Goal: Task Accomplishment & Management: Manage account settings

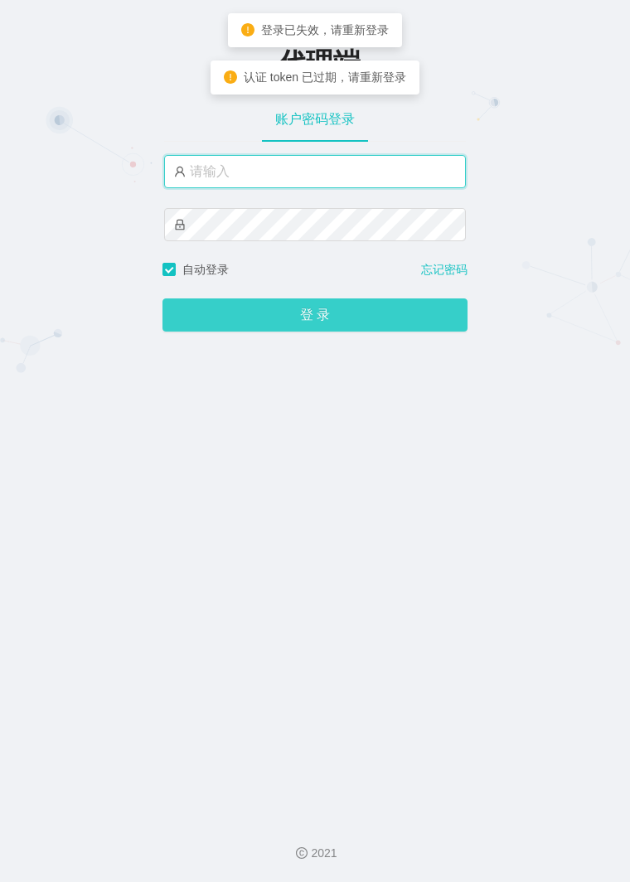
type input "luoshao666"
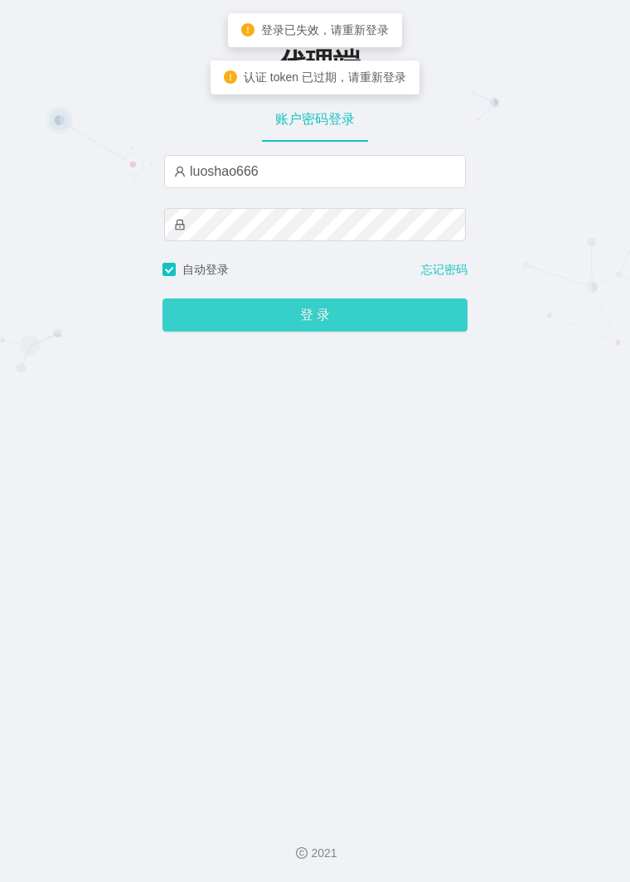
click at [332, 313] on button "登 录" at bounding box center [314, 314] width 305 height 33
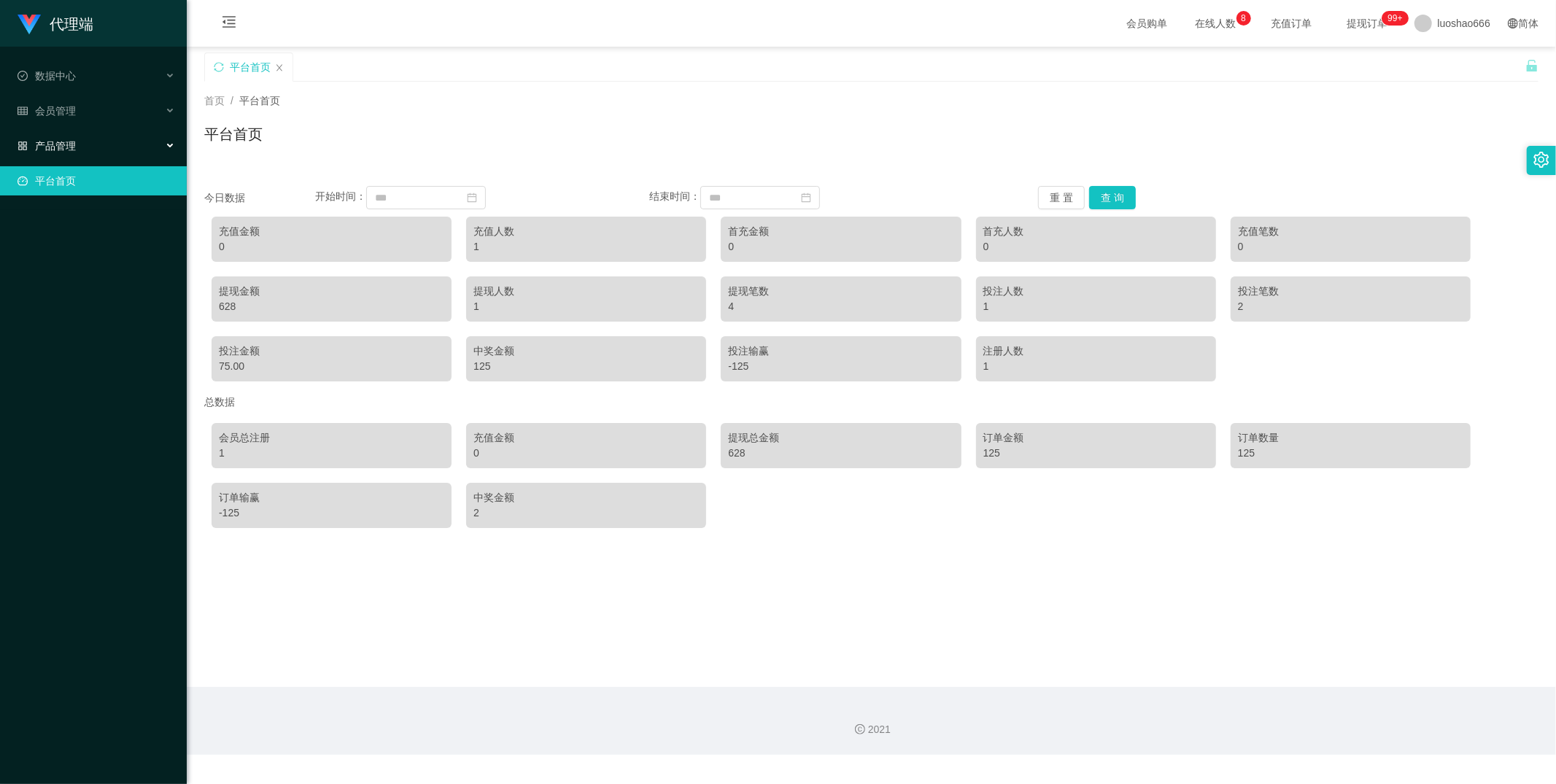
click at [115, 140] on div "产品管理" at bounding box center [93, 145] width 187 height 29
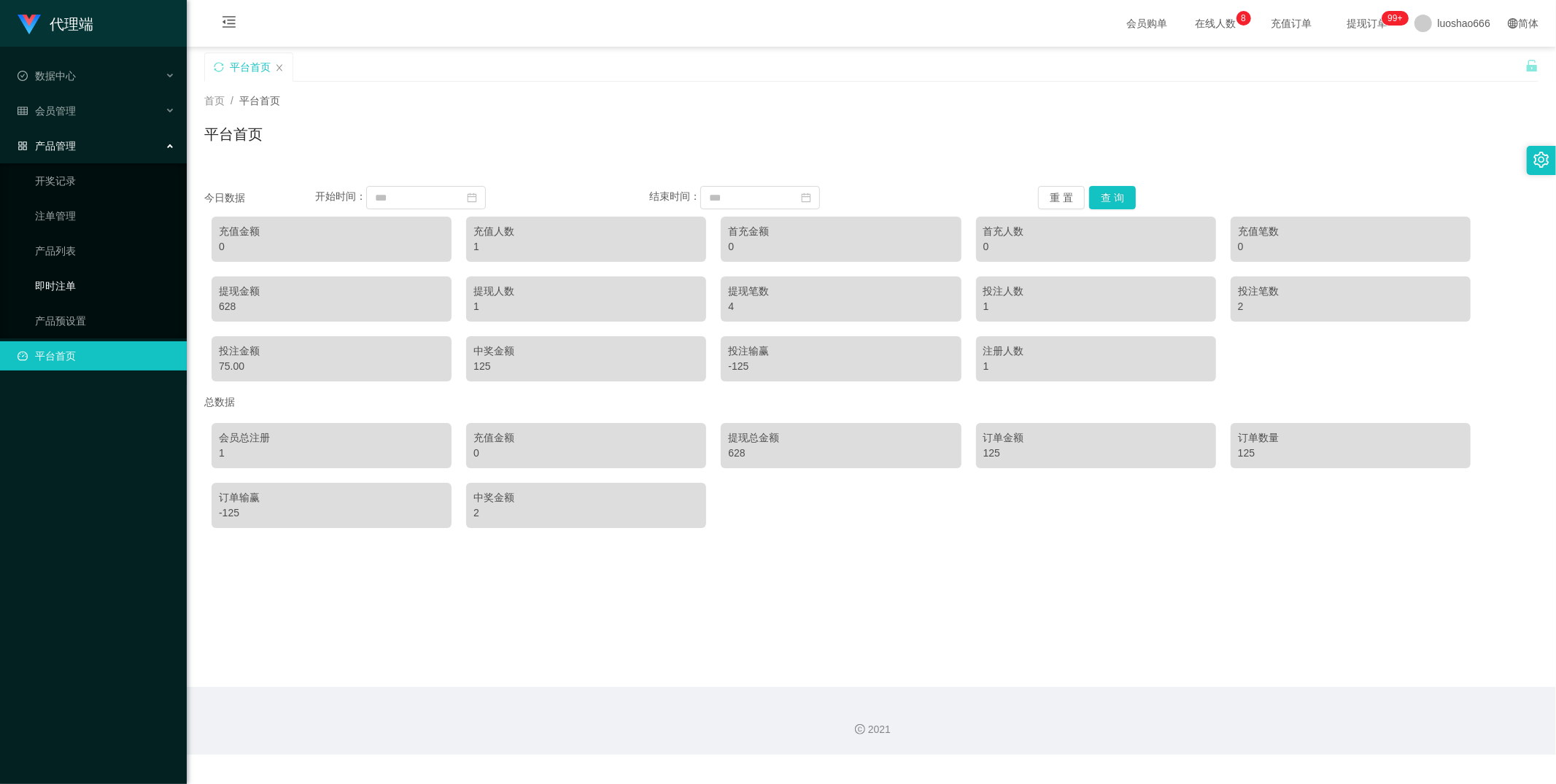
click at [110, 271] on link "即时注单" at bounding box center [105, 285] width 140 height 29
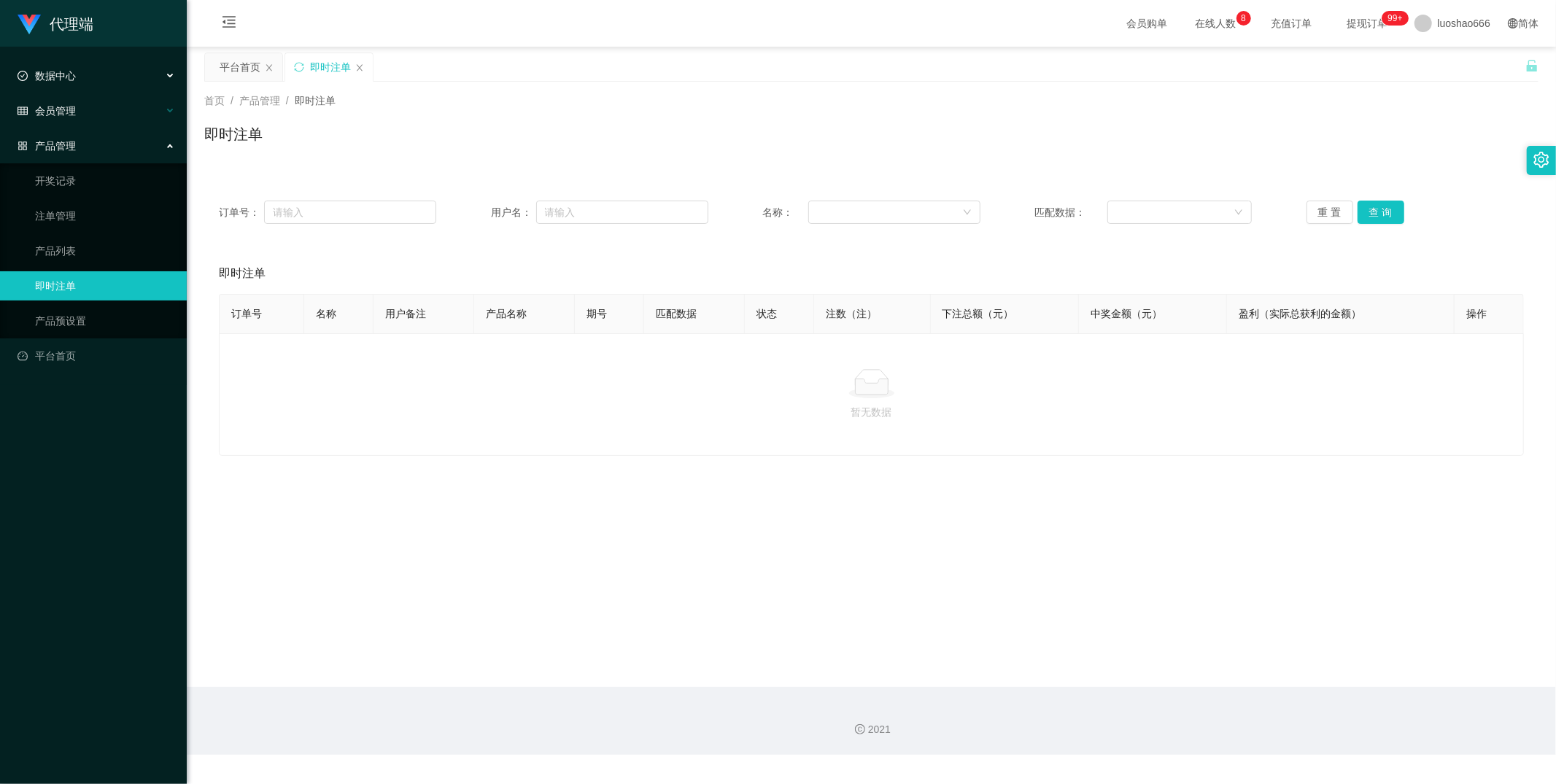
click at [92, 99] on div "会员管理" at bounding box center [93, 110] width 187 height 29
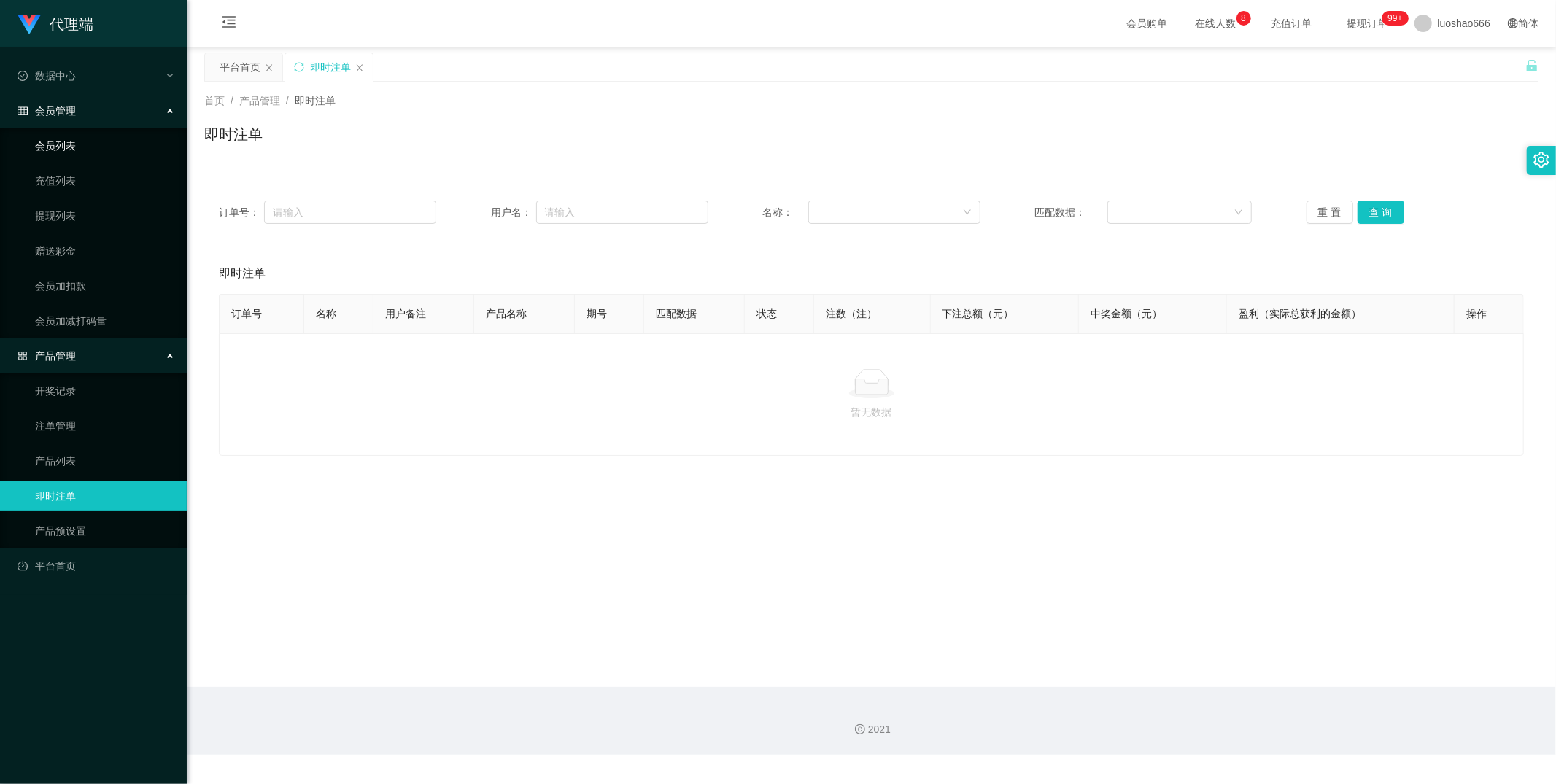
click at [105, 155] on link "会员列表" at bounding box center [105, 145] width 140 height 29
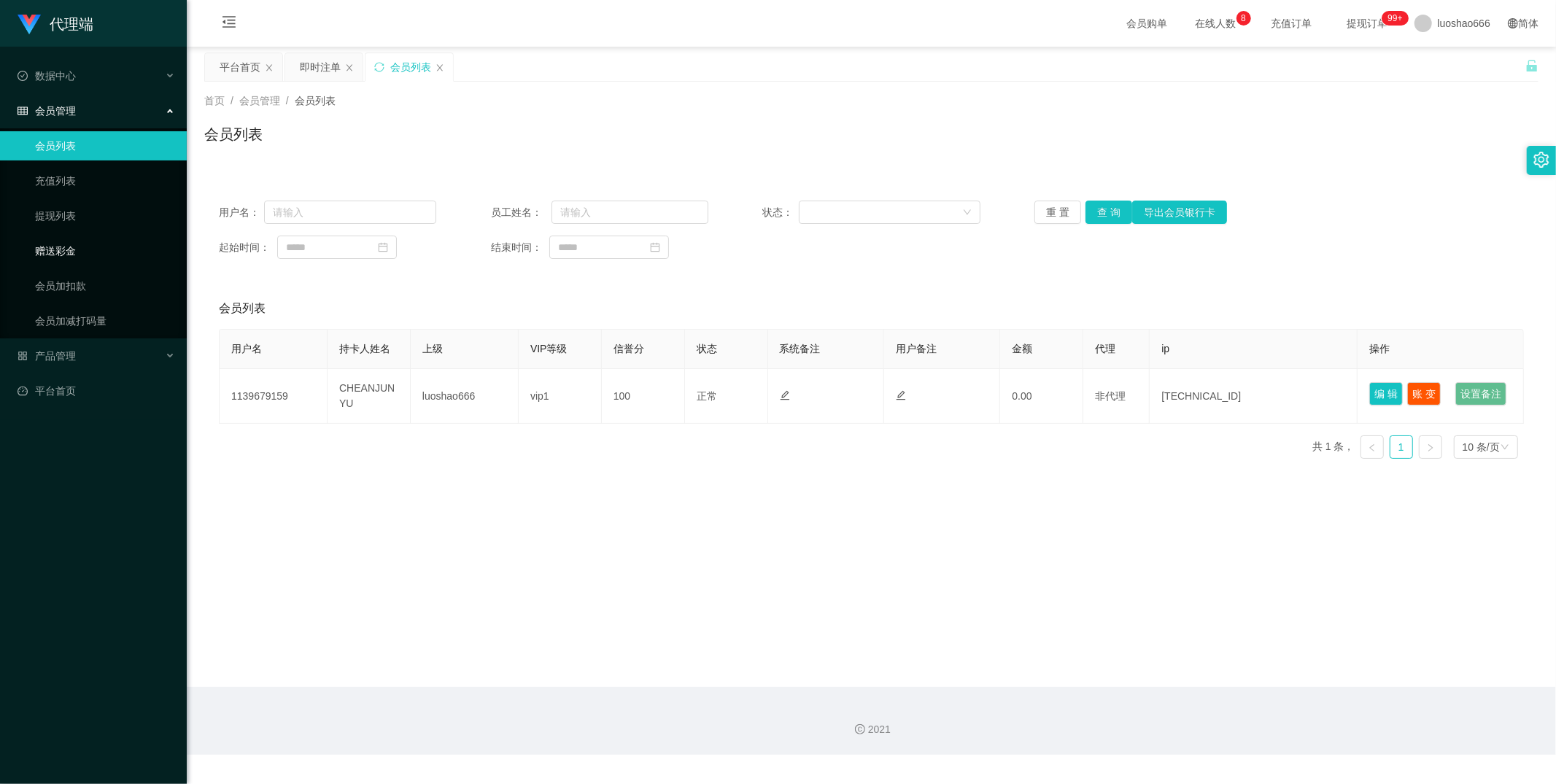
click at [91, 245] on link "赠送彩金" at bounding box center [105, 251] width 140 height 29
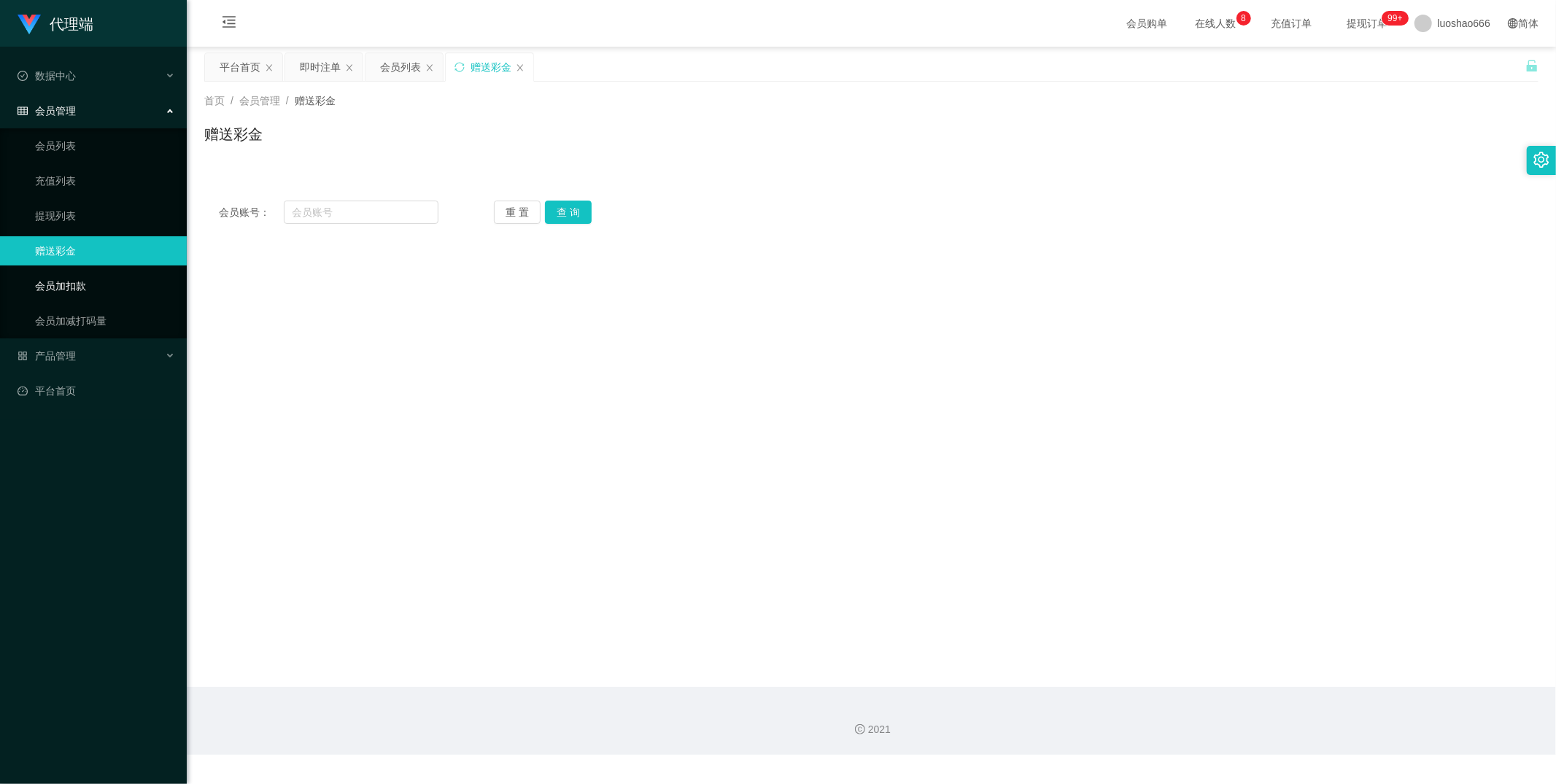
click at [128, 297] on link "会员加扣款" at bounding box center [105, 285] width 140 height 29
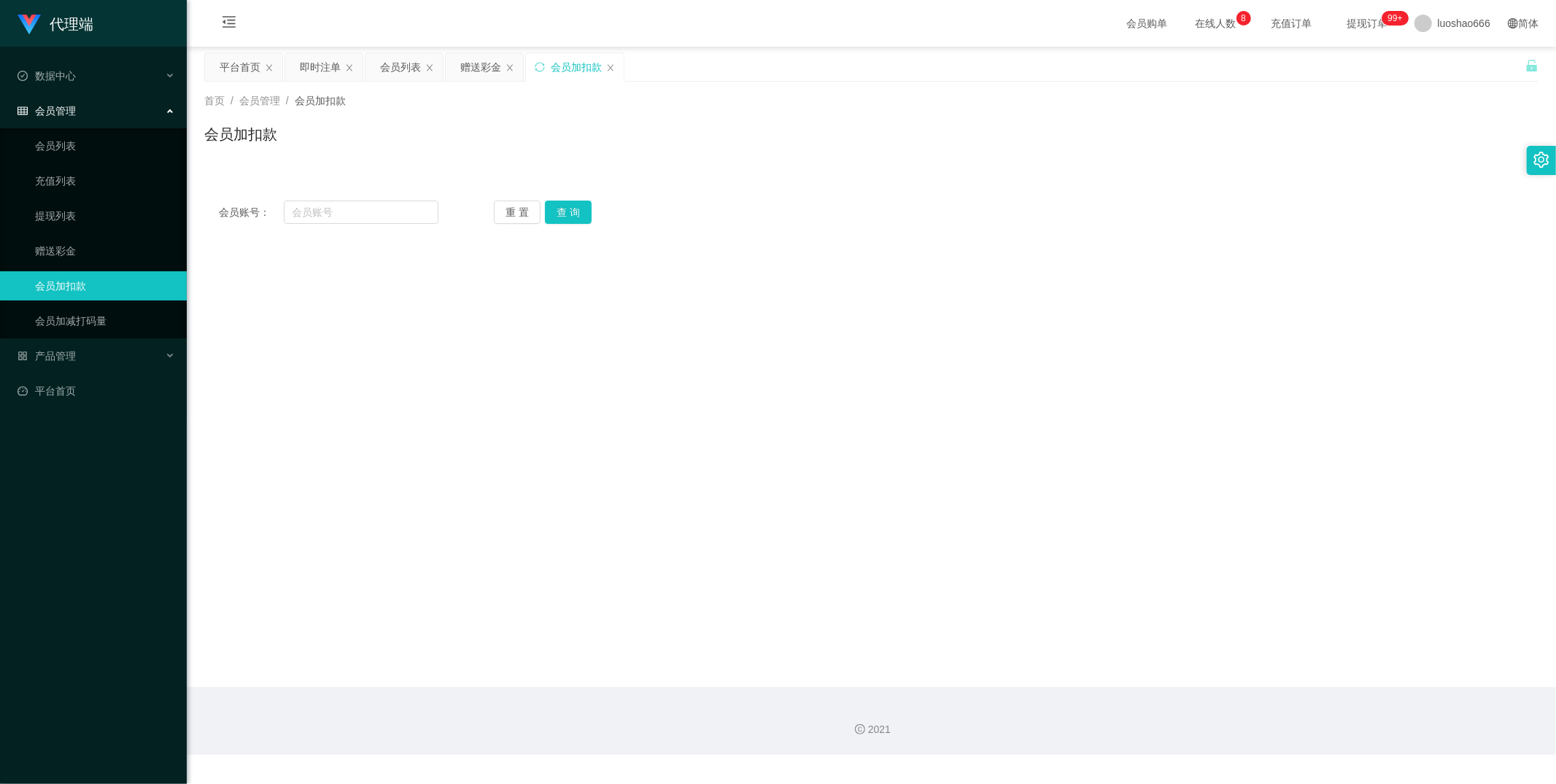
click at [106, 128] on ul "会员列表 充值列表 提现列表 赠送彩金 会员加扣款 会员加减打码量" at bounding box center [93, 233] width 187 height 210
click at [106, 149] on link "会员列表" at bounding box center [105, 145] width 140 height 29
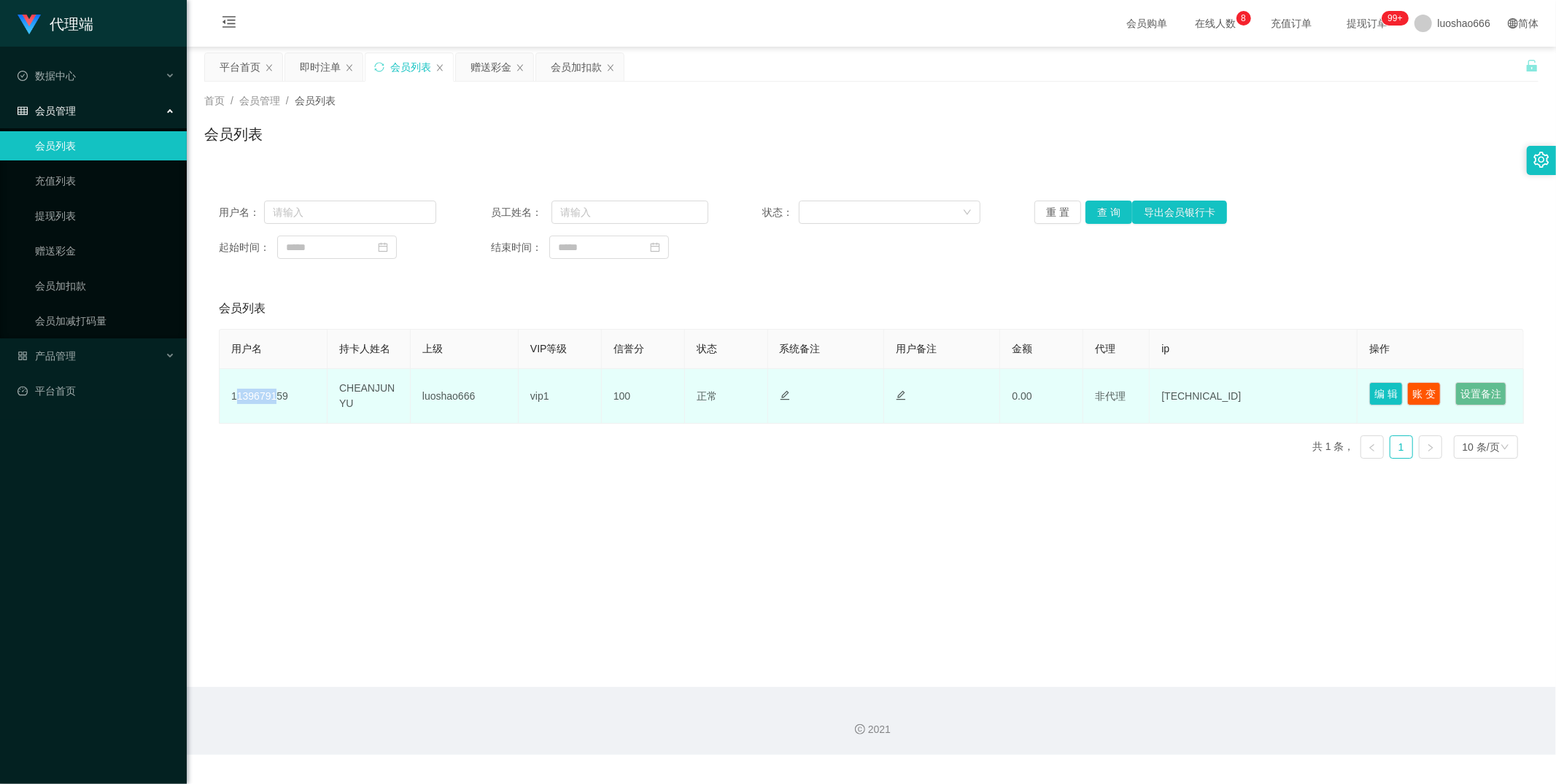
drag, startPoint x: 235, startPoint y: 406, endPoint x: 303, endPoint y: 403, distance: 68.1
click at [275, 403] on td "1139679159" at bounding box center [273, 396] width 108 height 55
copy td "1396791"
click at [251, 412] on td "1139679159" at bounding box center [273, 396] width 108 height 55
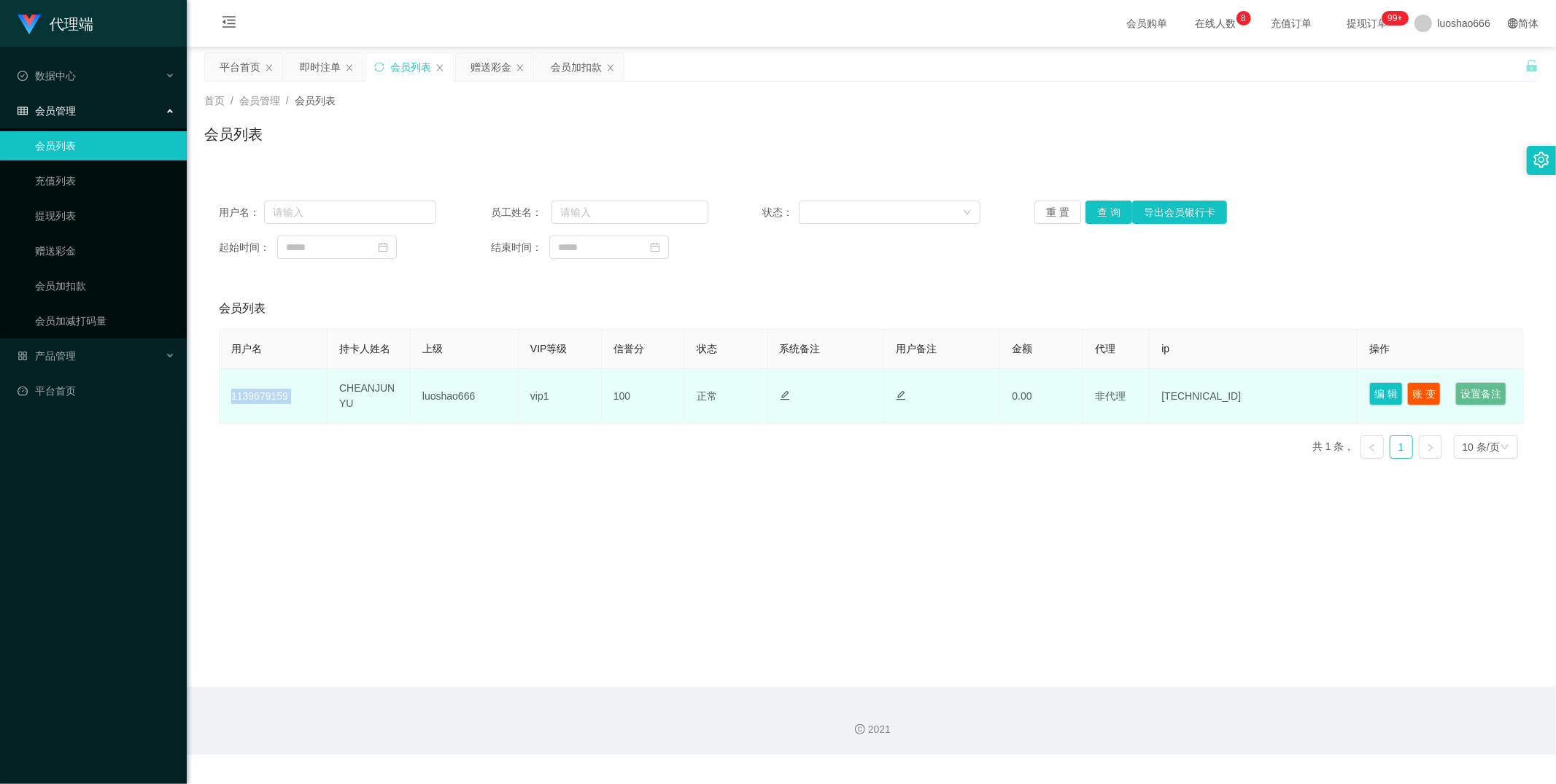
click at [251, 412] on td "1139679159" at bounding box center [273, 396] width 108 height 55
copy td "1139679159"
click at [251, 412] on td "1139679159" at bounding box center [273, 396] width 108 height 55
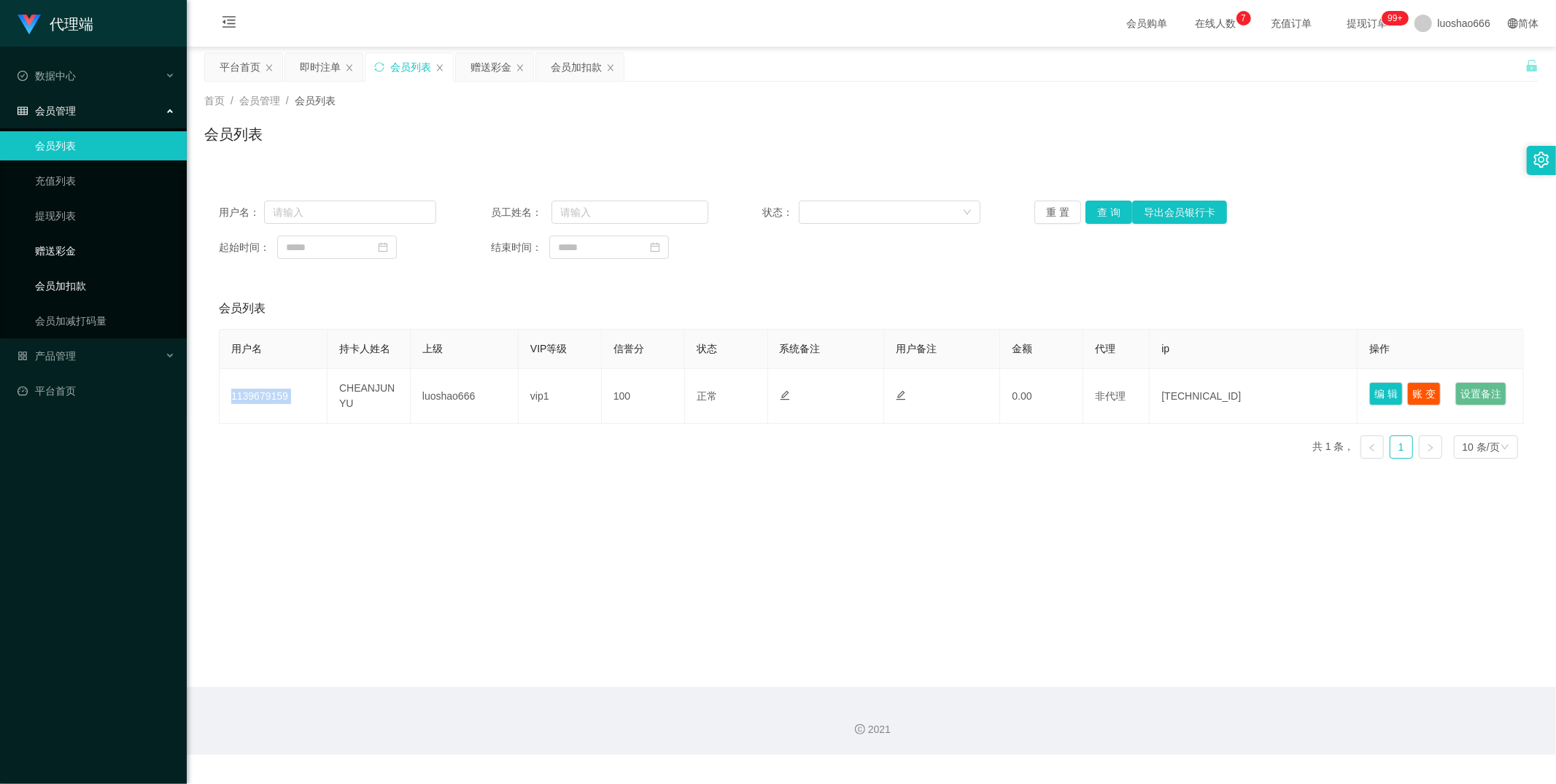
click at [85, 245] on link "赠送彩金" at bounding box center [105, 251] width 140 height 29
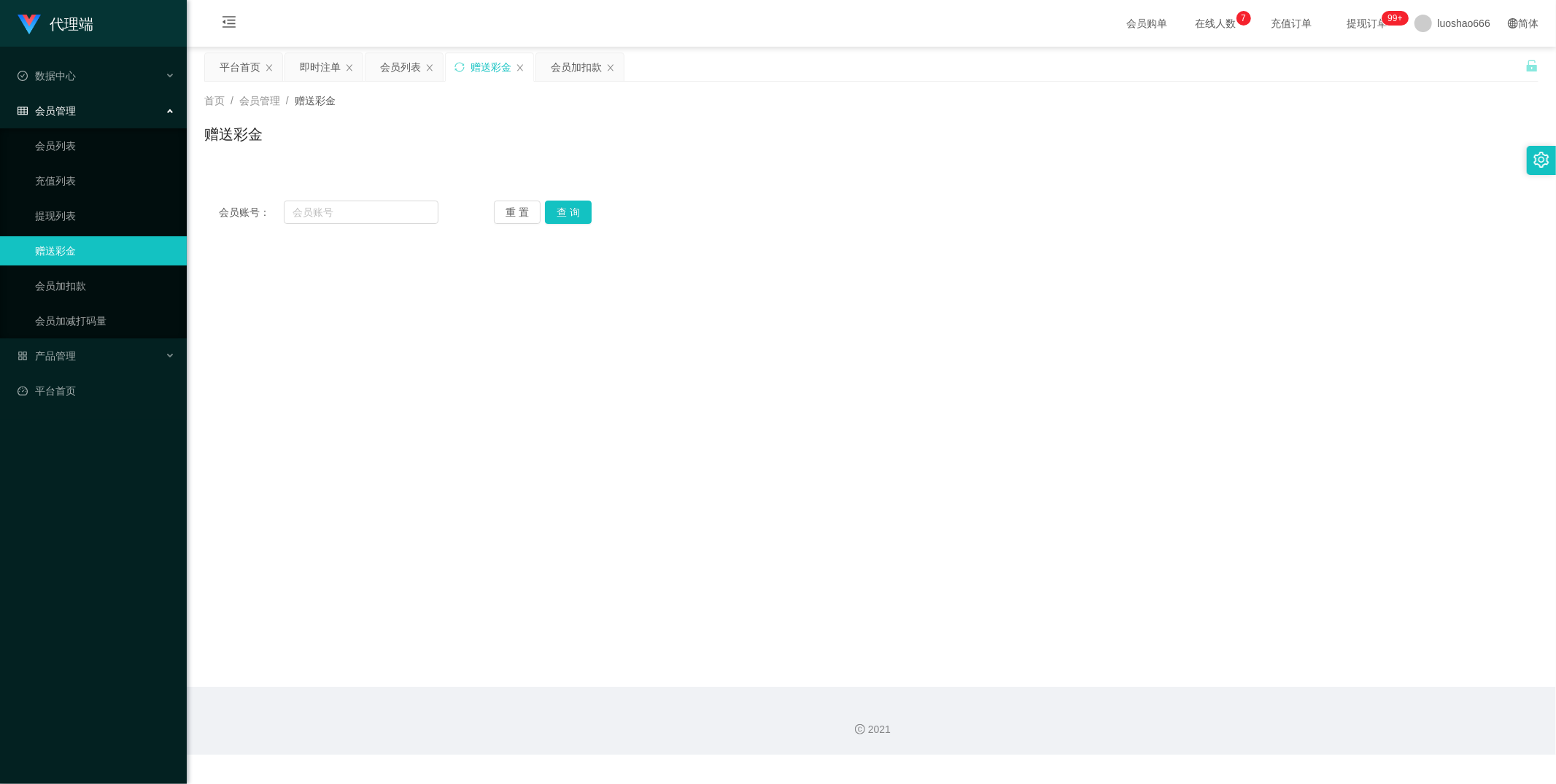
drag, startPoint x: 122, startPoint y: 228, endPoint x: 236, endPoint y: 249, distance: 115.9
click at [122, 227] on link "提现列表" at bounding box center [105, 216] width 140 height 29
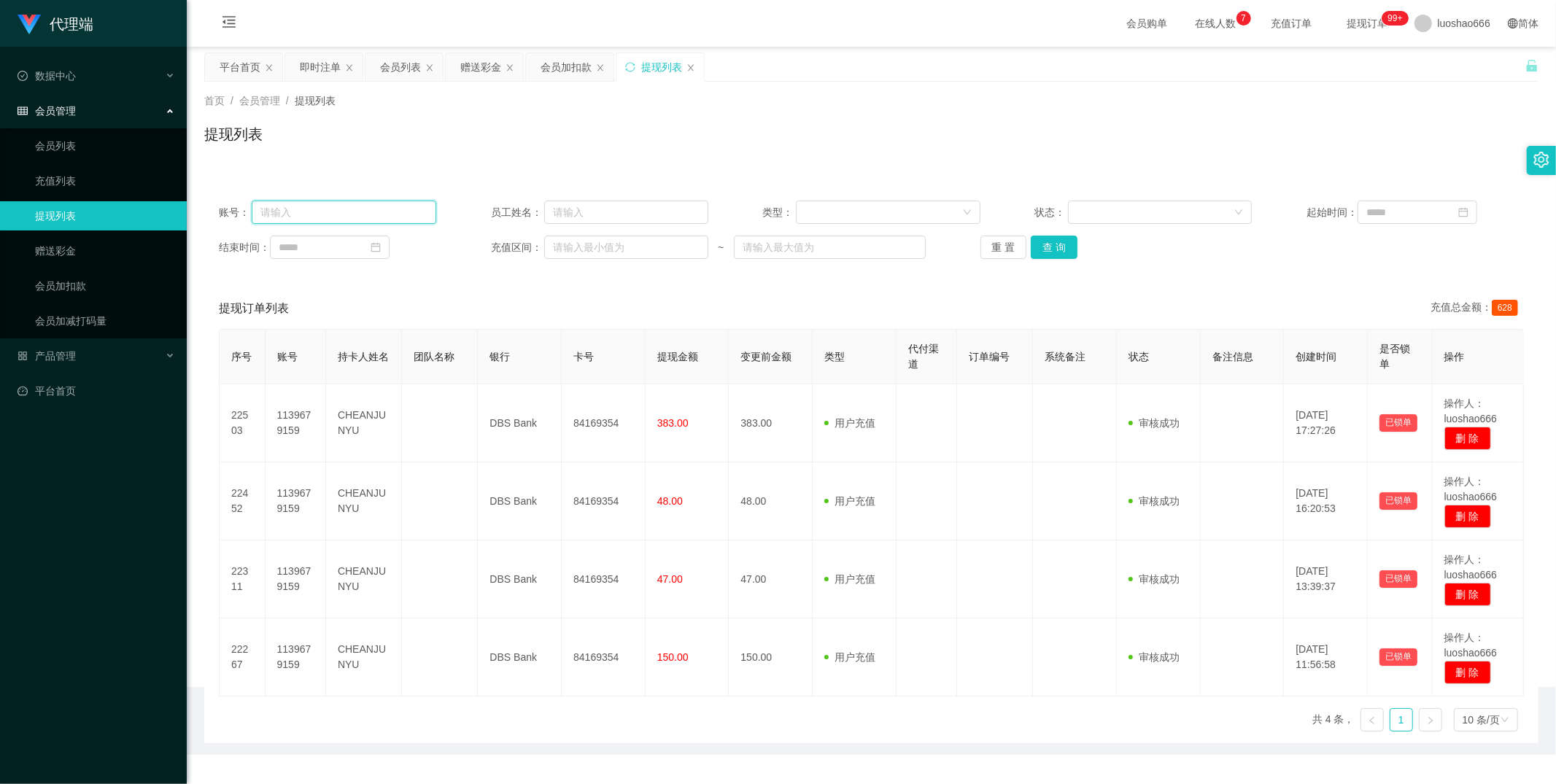
click at [394, 214] on input "text" at bounding box center [344, 212] width 185 height 24
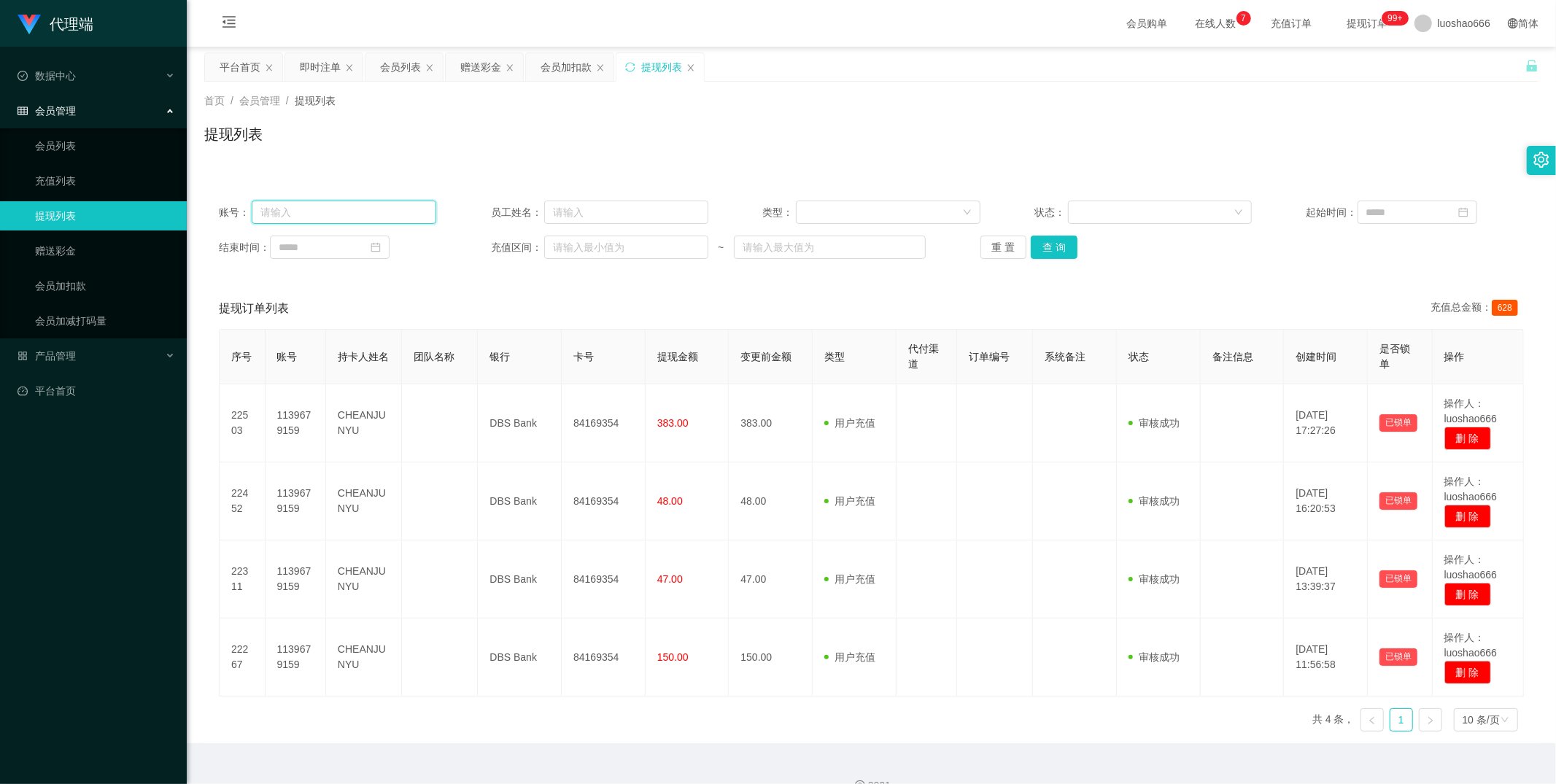
paste input "1139679159"
type input "1139679159"
drag, startPoint x: 1046, startPoint y: 251, endPoint x: 1041, endPoint y: 245, distance: 7.8
click at [554, 251] on button "查 询" at bounding box center [1053, 247] width 47 height 24
click at [107, 245] on link "赠送彩金" at bounding box center [105, 251] width 140 height 29
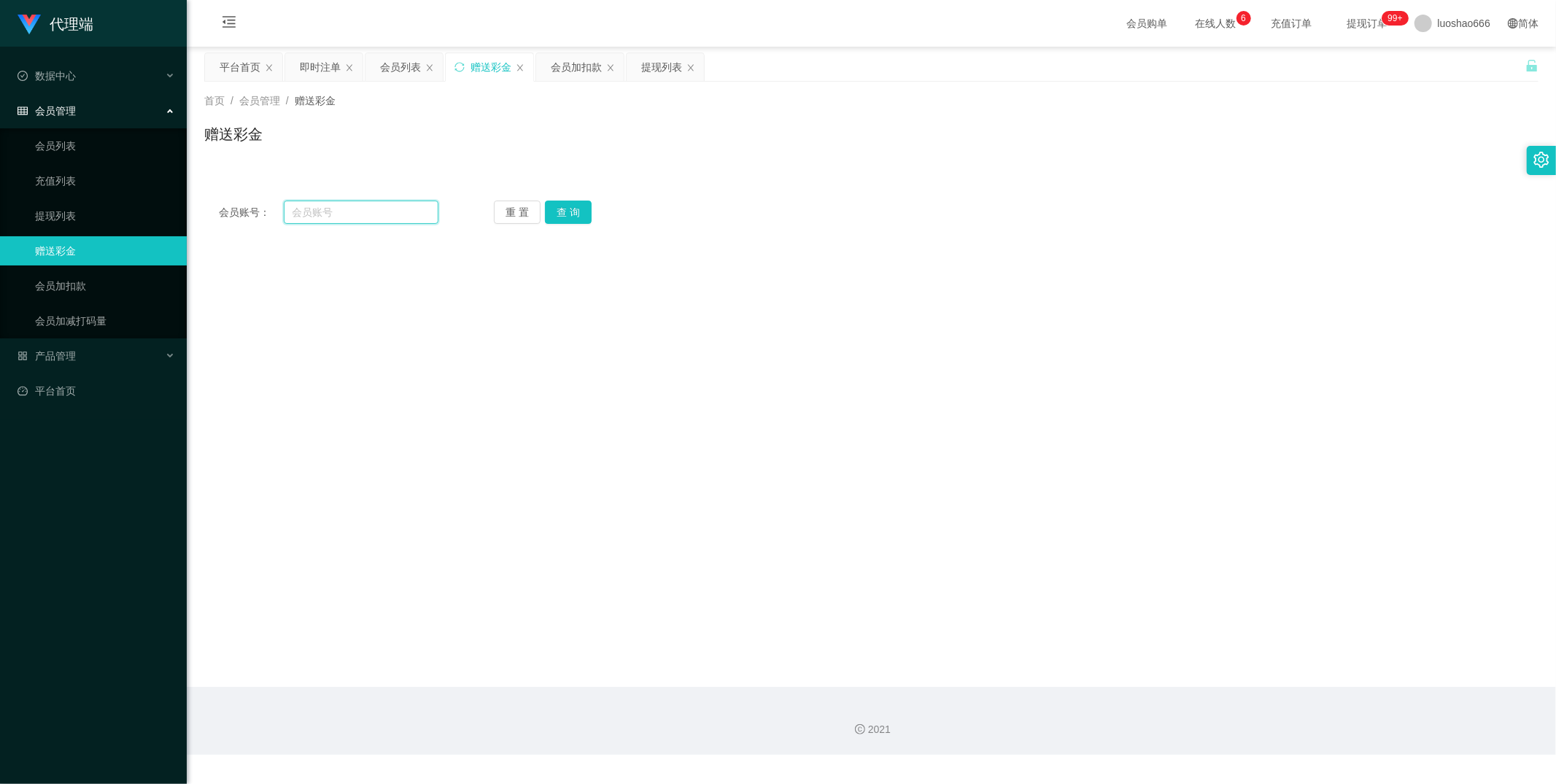
click at [368, 207] on input "text" at bounding box center [361, 212] width 156 height 24
paste input "1139679159"
type input "1139679159"
click at [554, 207] on button "查 询" at bounding box center [568, 212] width 47 height 24
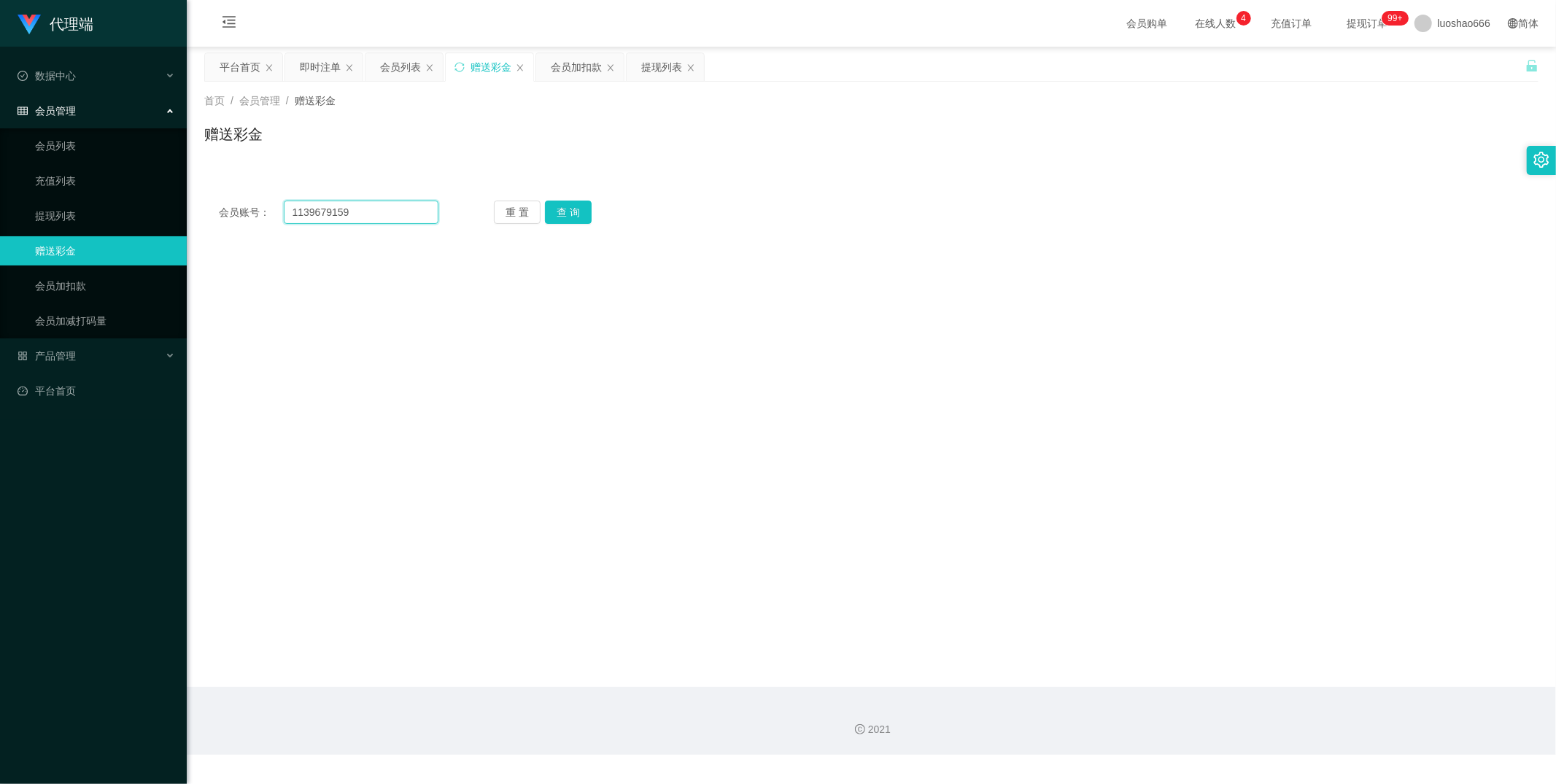
click at [294, 216] on input "1139679159" at bounding box center [361, 212] width 156 height 24
click at [554, 231] on div "会员账号： 1139679159 重 置 查 询 会员账号 会员姓名 账号余额 操作类型 彩金加款 彩金扣款 金额 确 定" at bounding box center [871, 212] width 1334 height 53
click at [554, 223] on div "会员账号： 1139679159 重 置 查 询 会员账号 会员姓名 账号余额 操作类型 彩金加款 彩金扣款 金额 确 定" at bounding box center [871, 212] width 1334 height 53
click at [500, 188] on div "会员账号： 1139679159 重 置 查 询 会员账号 会员姓名 账号余额 操作类型 彩金加款 彩金扣款 金额 确 定" at bounding box center [871, 212] width 1334 height 53
click at [554, 201] on div "会员账号： 1139679159 重 置 查 询 会员账号 会员姓名 账号余额 操作类型 彩金加款 彩金扣款 金额 确 定" at bounding box center [871, 212] width 1334 height 53
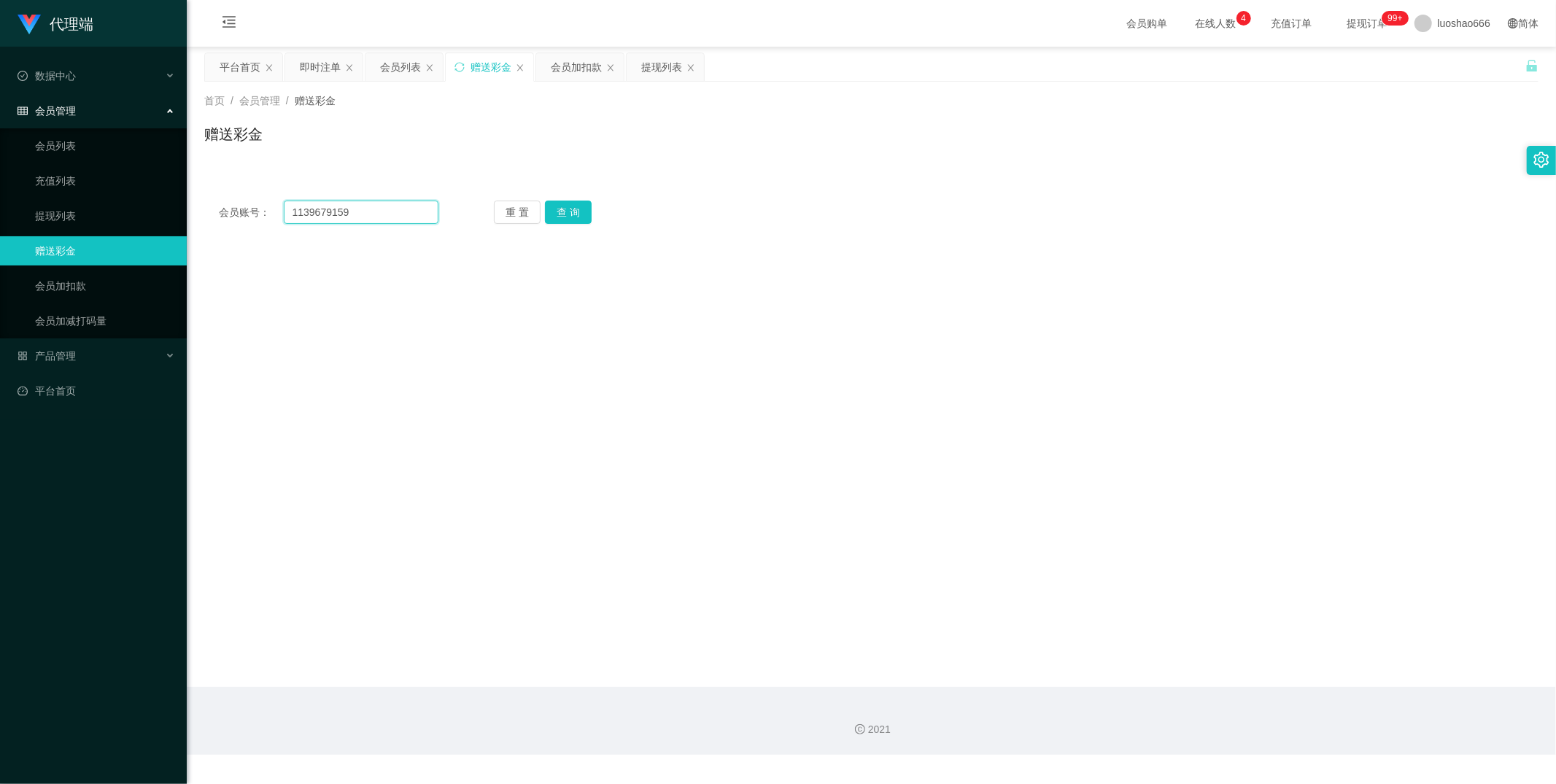
click at [297, 209] on input "1139679159" at bounding box center [361, 212] width 156 height 24
click at [554, 216] on button "查 询" at bounding box center [568, 212] width 47 height 24
click at [45, 206] on link "提现列表" at bounding box center [105, 216] width 140 height 29
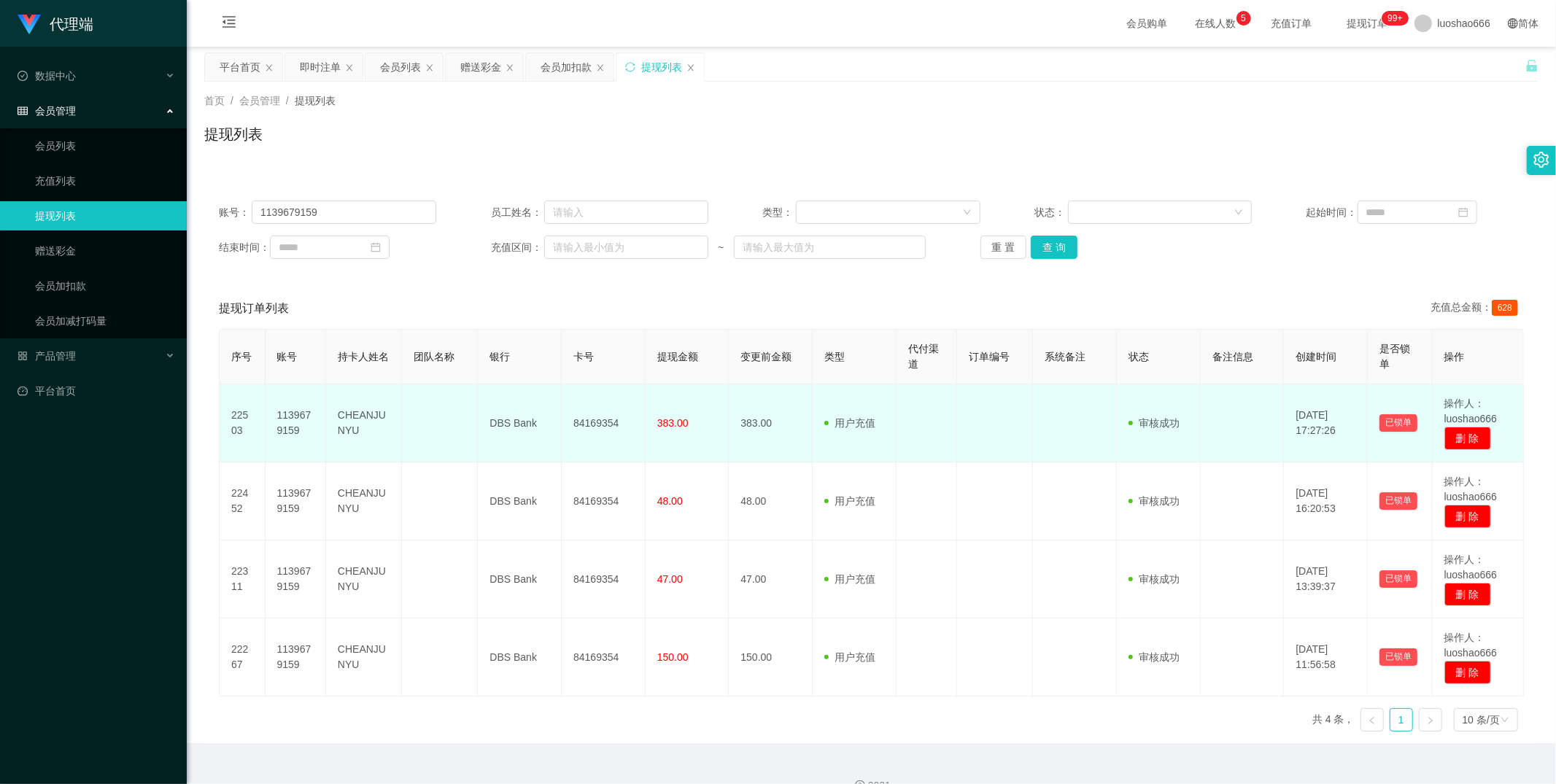
click at [300, 429] on td "1139679159" at bounding box center [296, 423] width 61 height 78
click at [289, 427] on td "1139679159" at bounding box center [296, 423] width 61 height 78
click at [289, 426] on td "1139679159" at bounding box center [296, 423] width 61 height 78
copy td "1139679159"
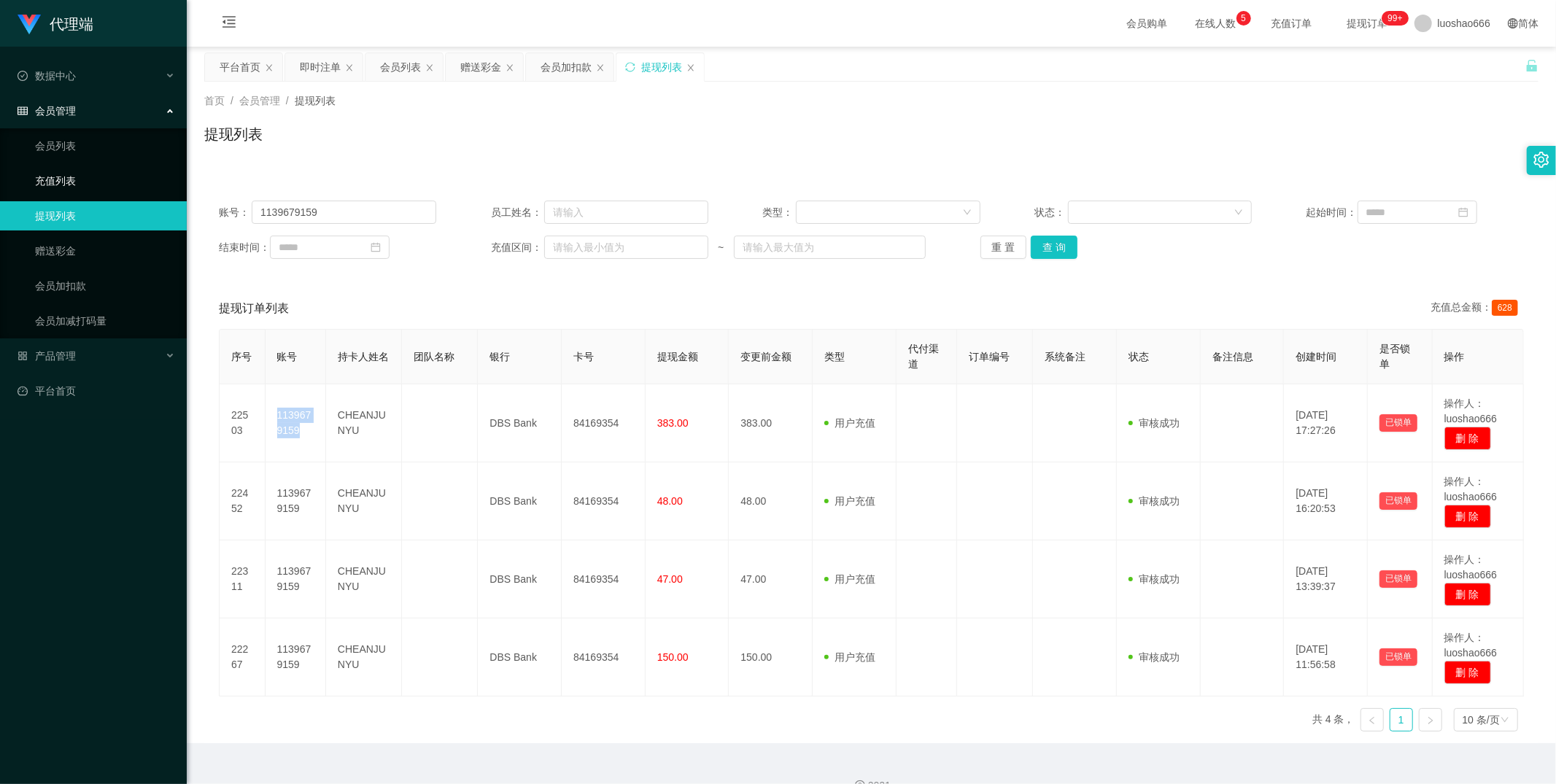
click at [89, 177] on link "充值列表" at bounding box center [105, 180] width 140 height 29
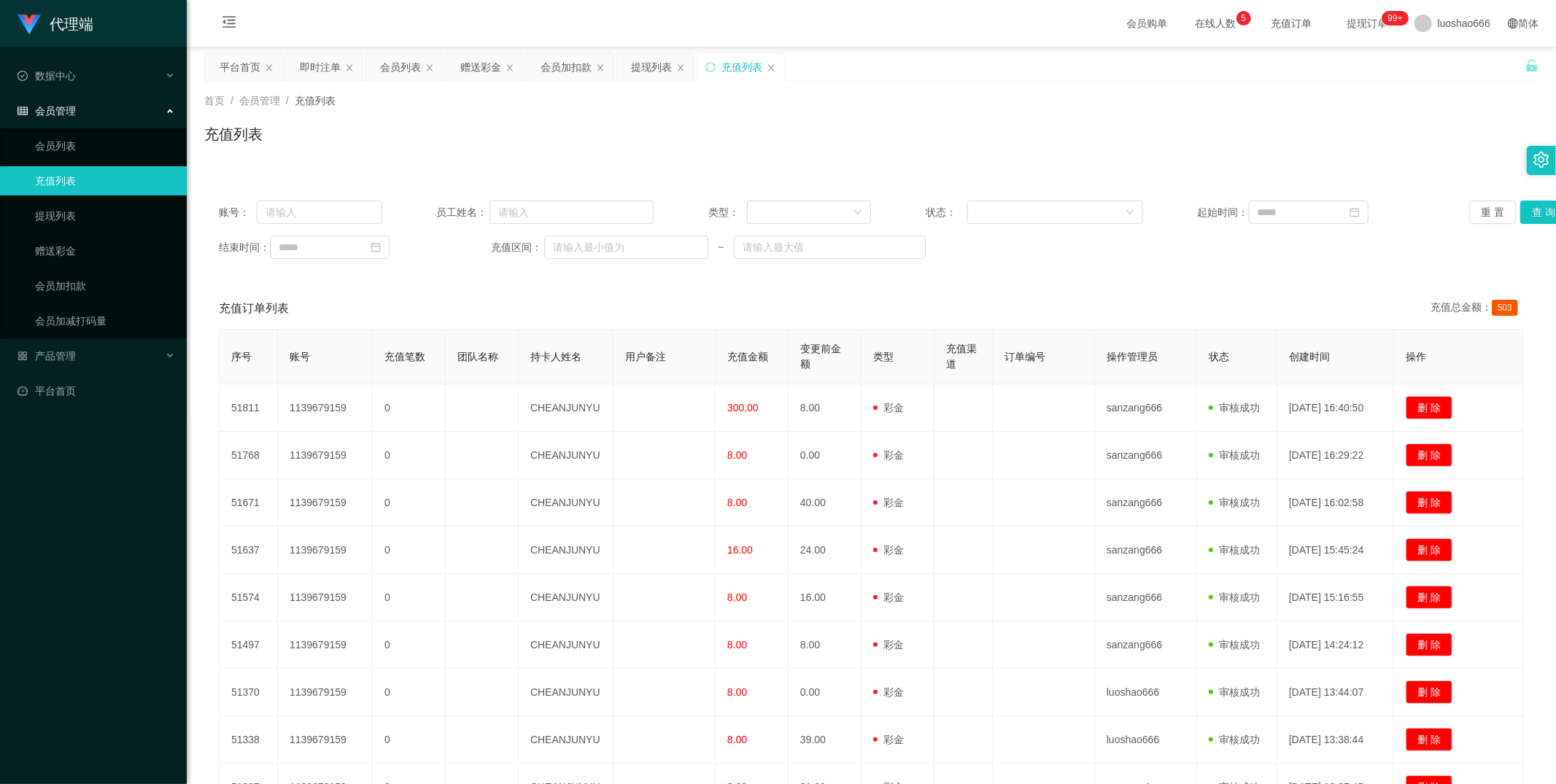
click at [387, 206] on div "账号： 员工姓名： 类型： 状态： 起始时间： 重 置 查 询" at bounding box center [871, 212] width 1305 height 24
click at [334, 208] on input "text" at bounding box center [319, 212] width 126 height 24
paste input "1139679159"
type input "1139679159"
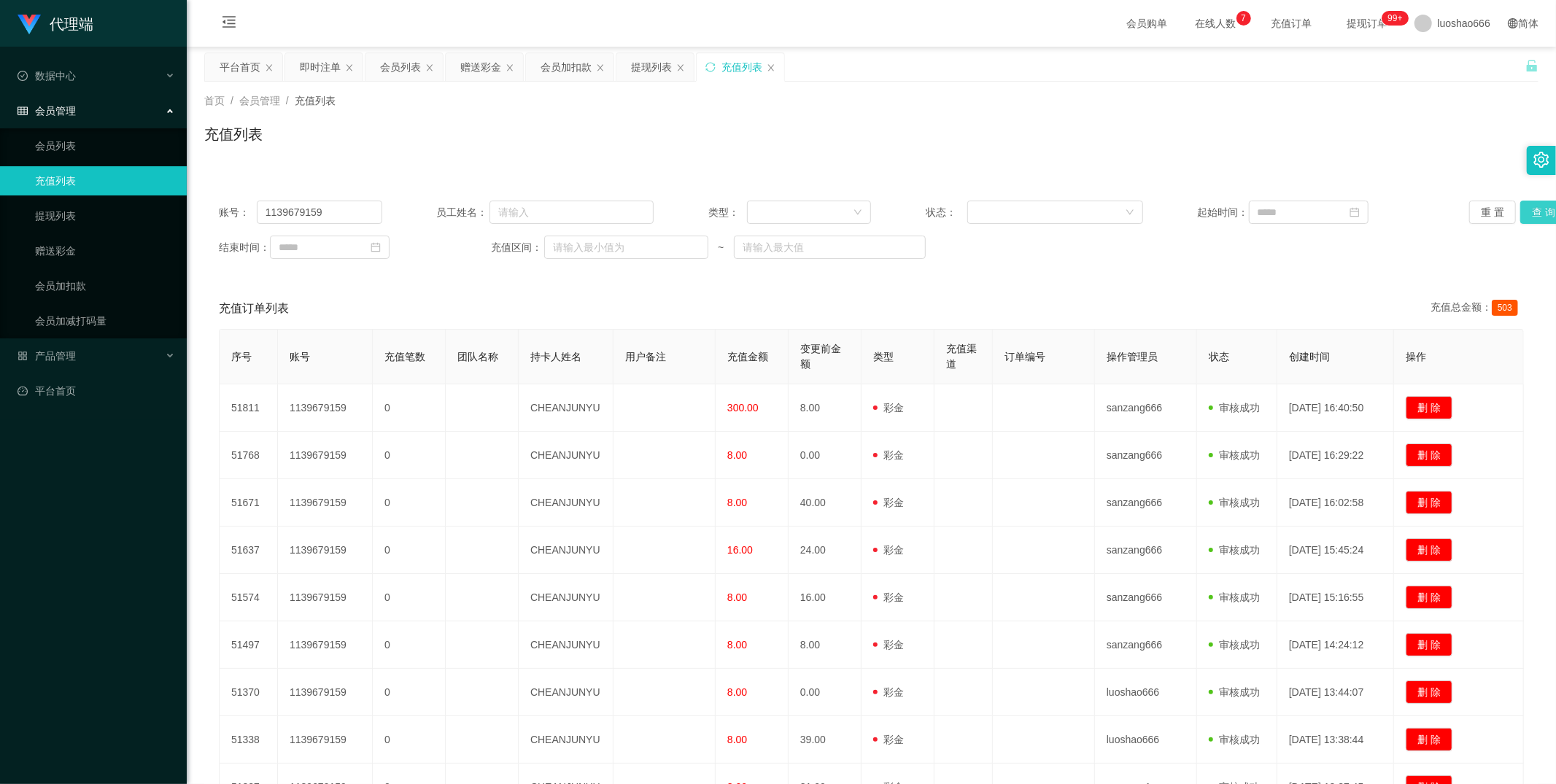
click at [554, 212] on button "查 询" at bounding box center [1543, 212] width 47 height 24
click at [62, 259] on link "赠送彩金" at bounding box center [105, 251] width 140 height 29
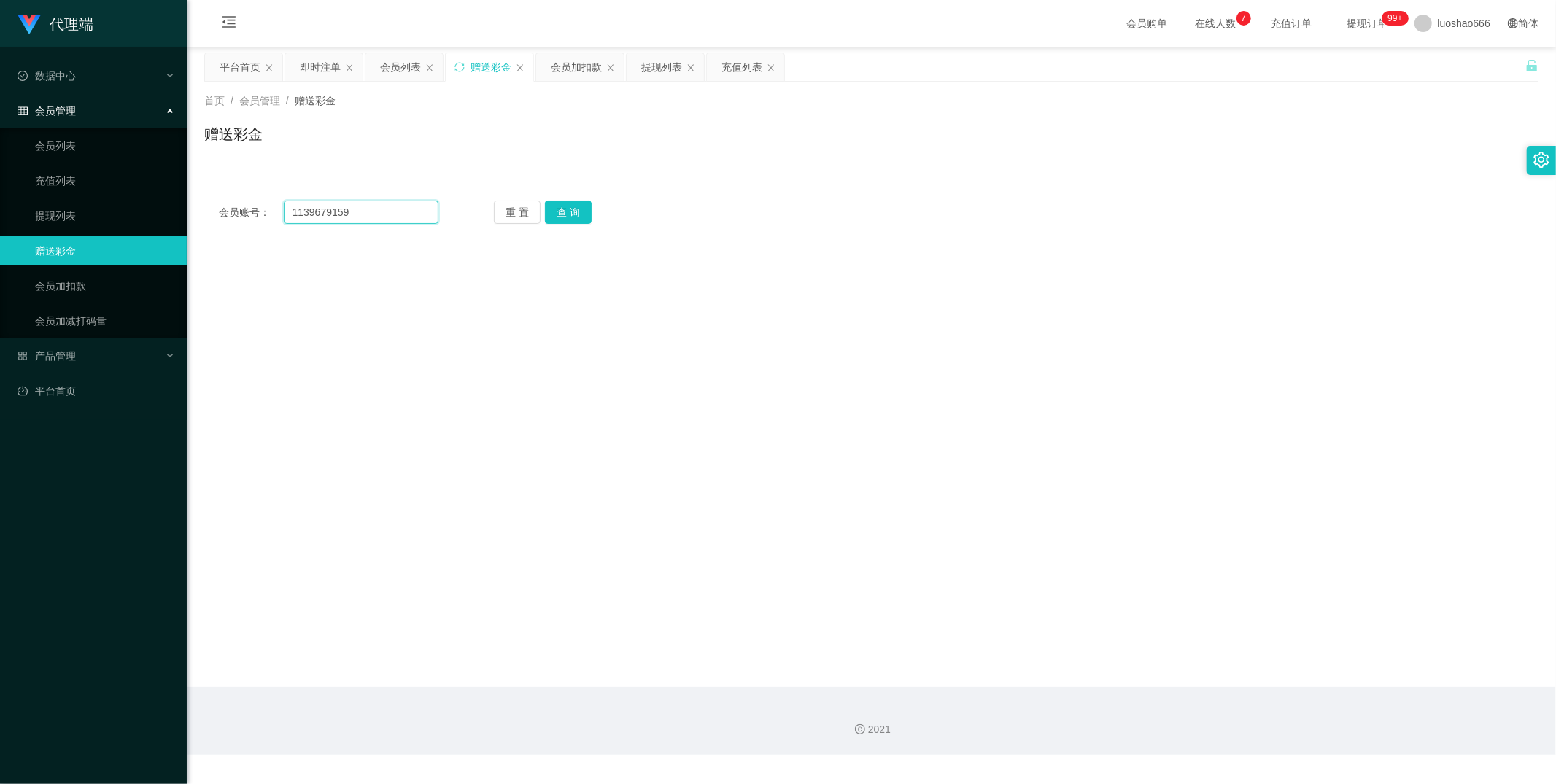
click at [390, 201] on input "1139679159" at bounding box center [361, 212] width 156 height 24
drag, startPoint x: 136, startPoint y: 289, endPoint x: 161, endPoint y: 287, distance: 25.1
click at [136, 288] on link "会员加扣款" at bounding box center [105, 285] width 140 height 29
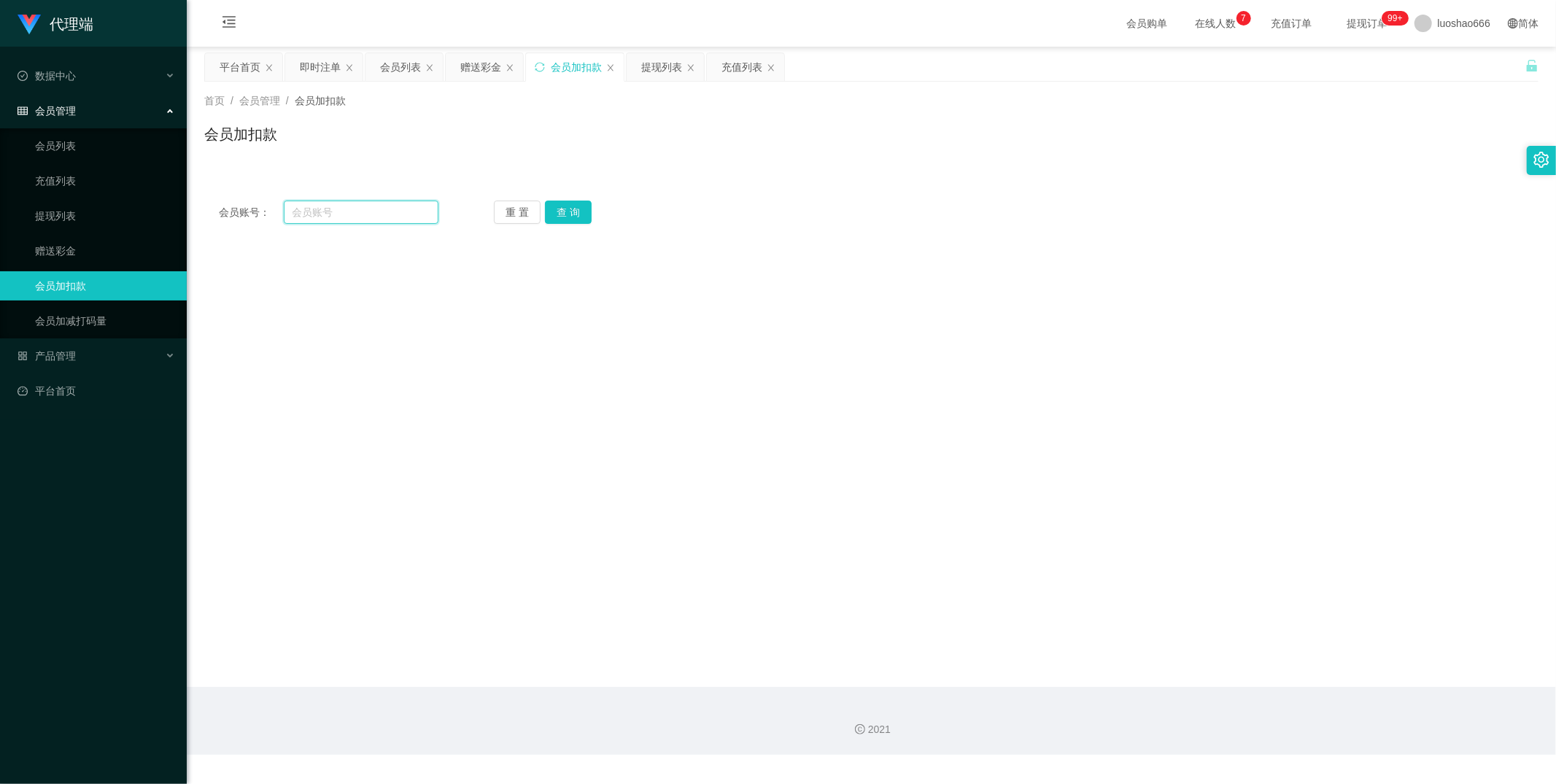
click at [391, 205] on input "text" at bounding box center [361, 212] width 156 height 24
paste input "1139679159"
type input "1139679159"
click at [554, 206] on button "查 询" at bounding box center [568, 212] width 47 height 24
